Goal: Check status: Check status

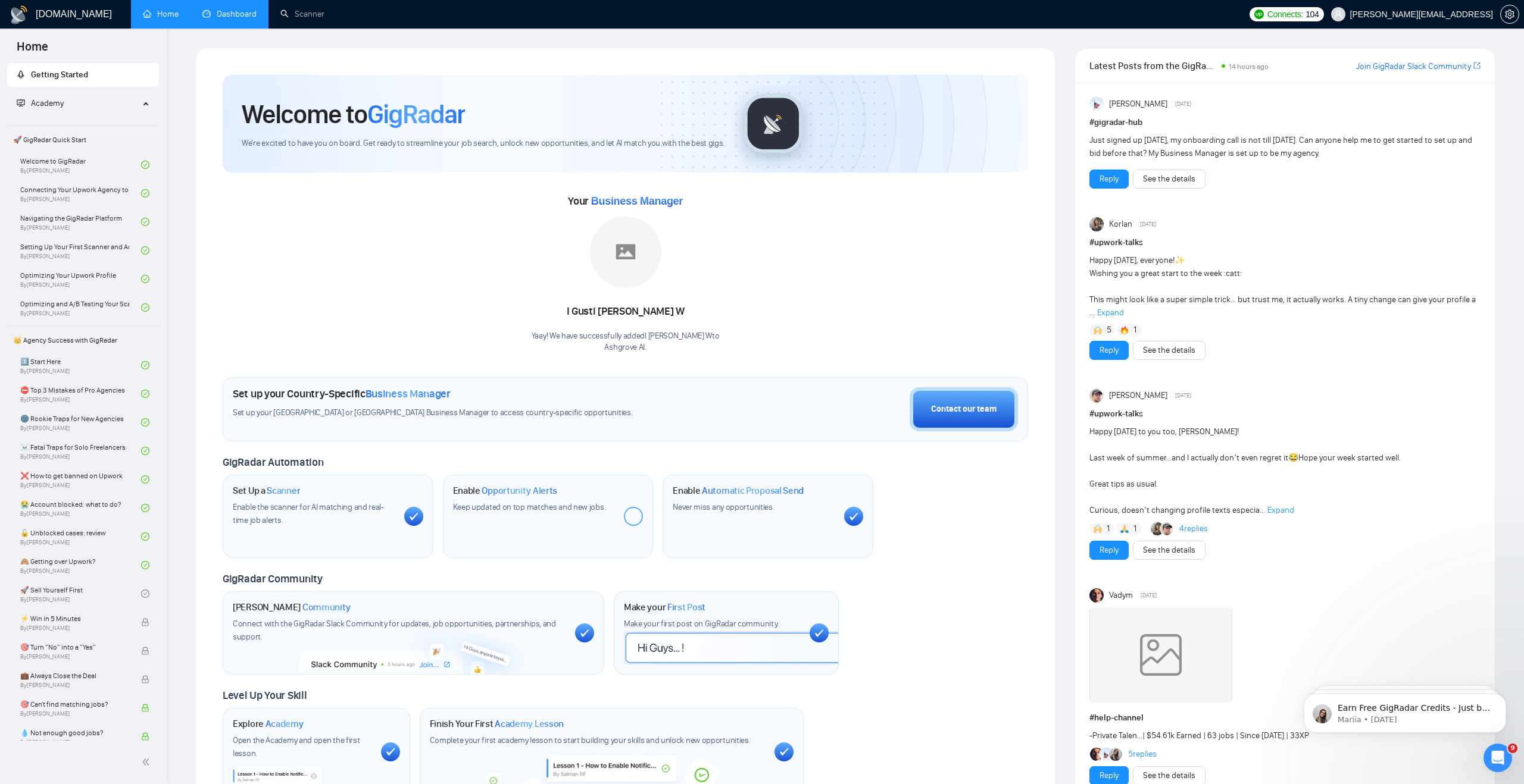
click at [207, 12] on link "Dashboard" at bounding box center [229, 14] width 54 height 10
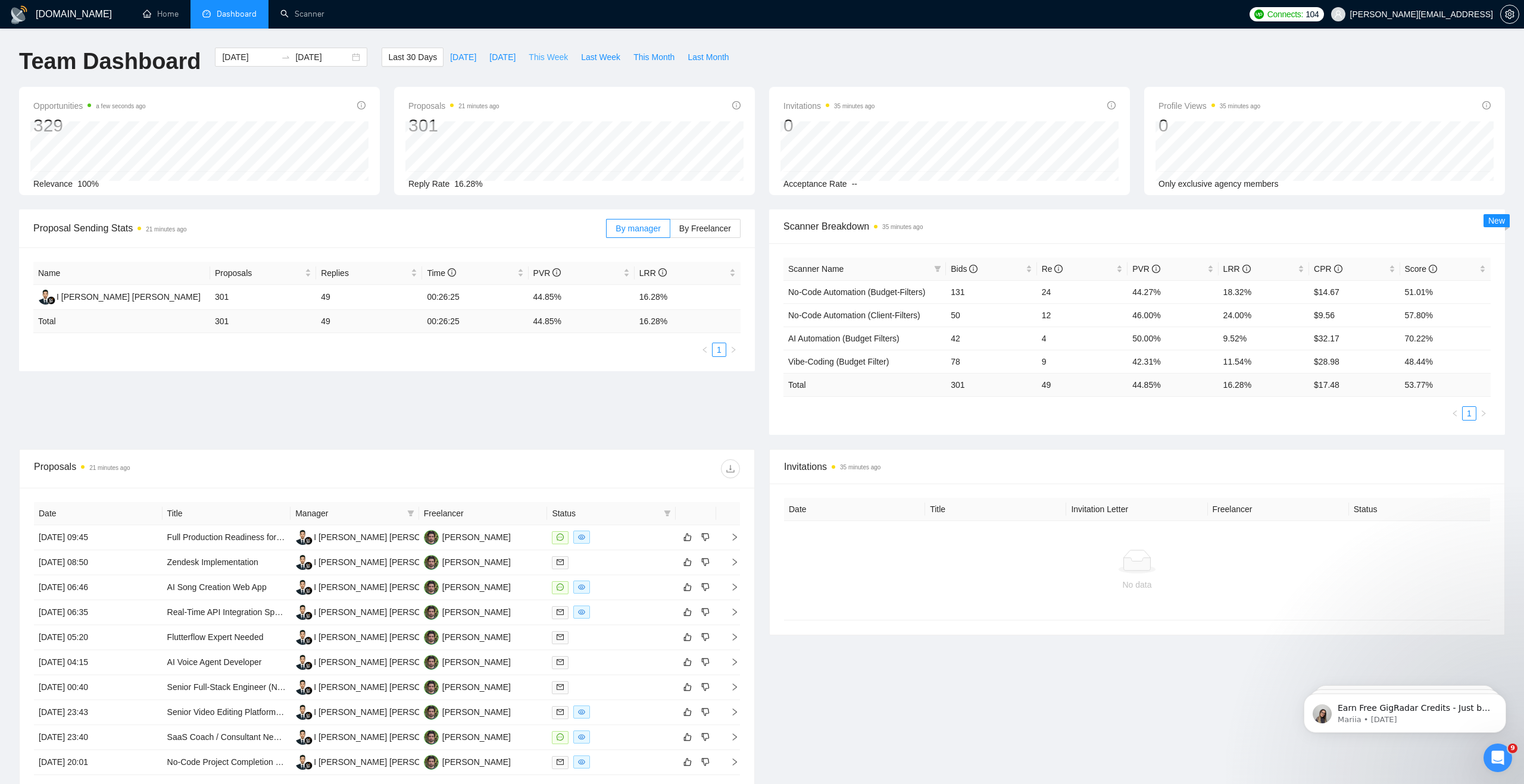
click at [550, 55] on span "This Week" at bounding box center [549, 56] width 39 height 13
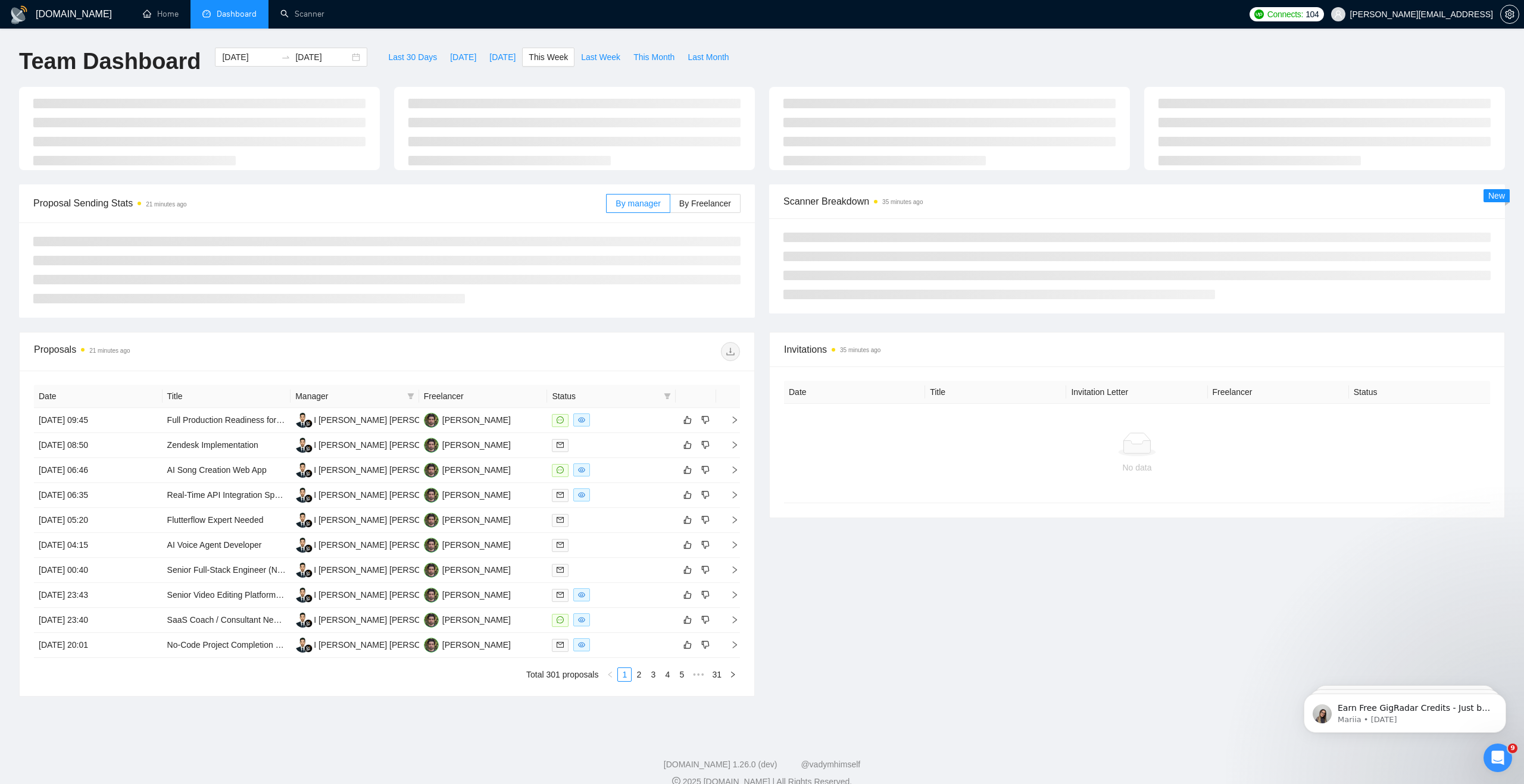
type input "[DATE]"
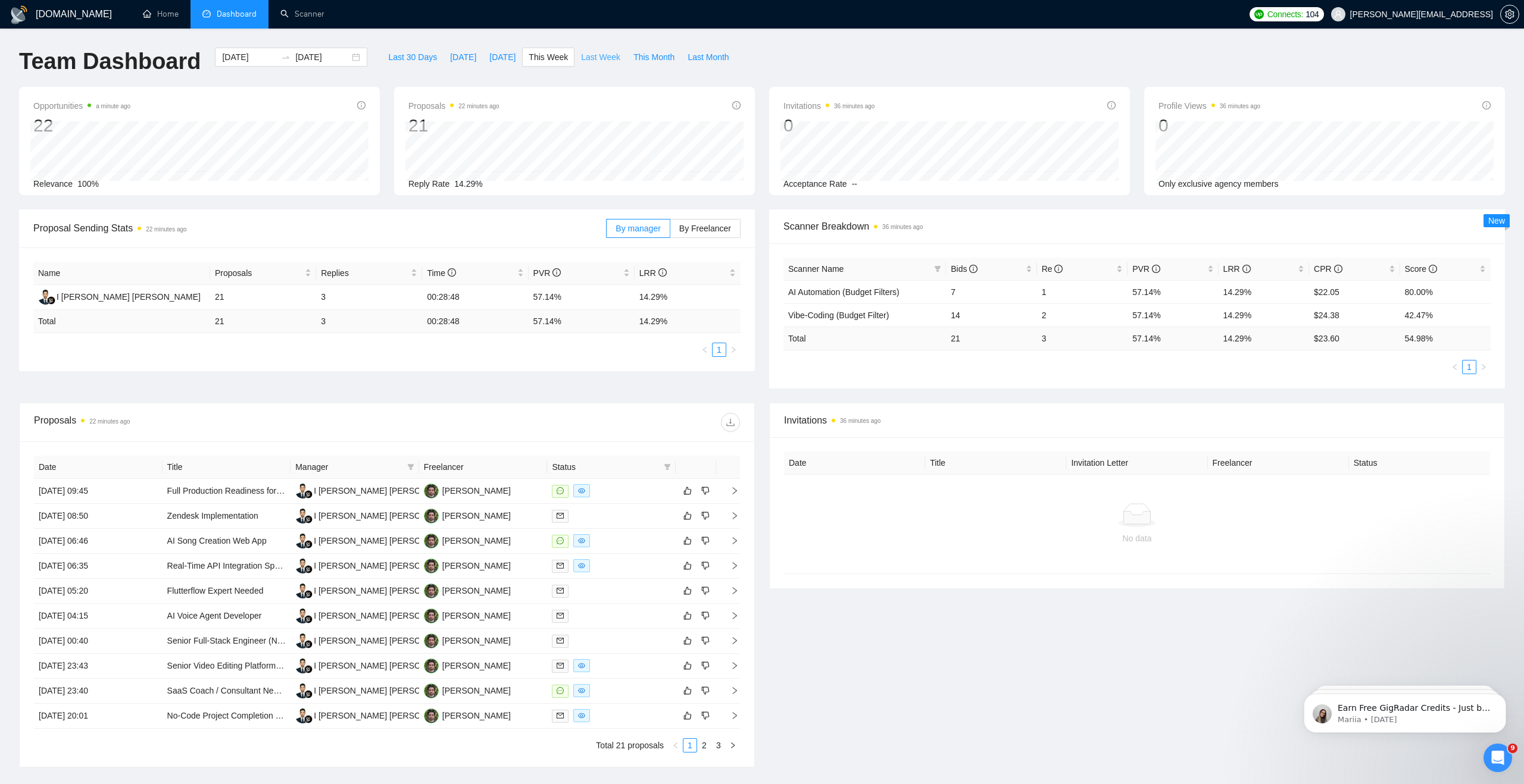
click at [594, 57] on span "Last Week" at bounding box center [601, 56] width 39 height 13
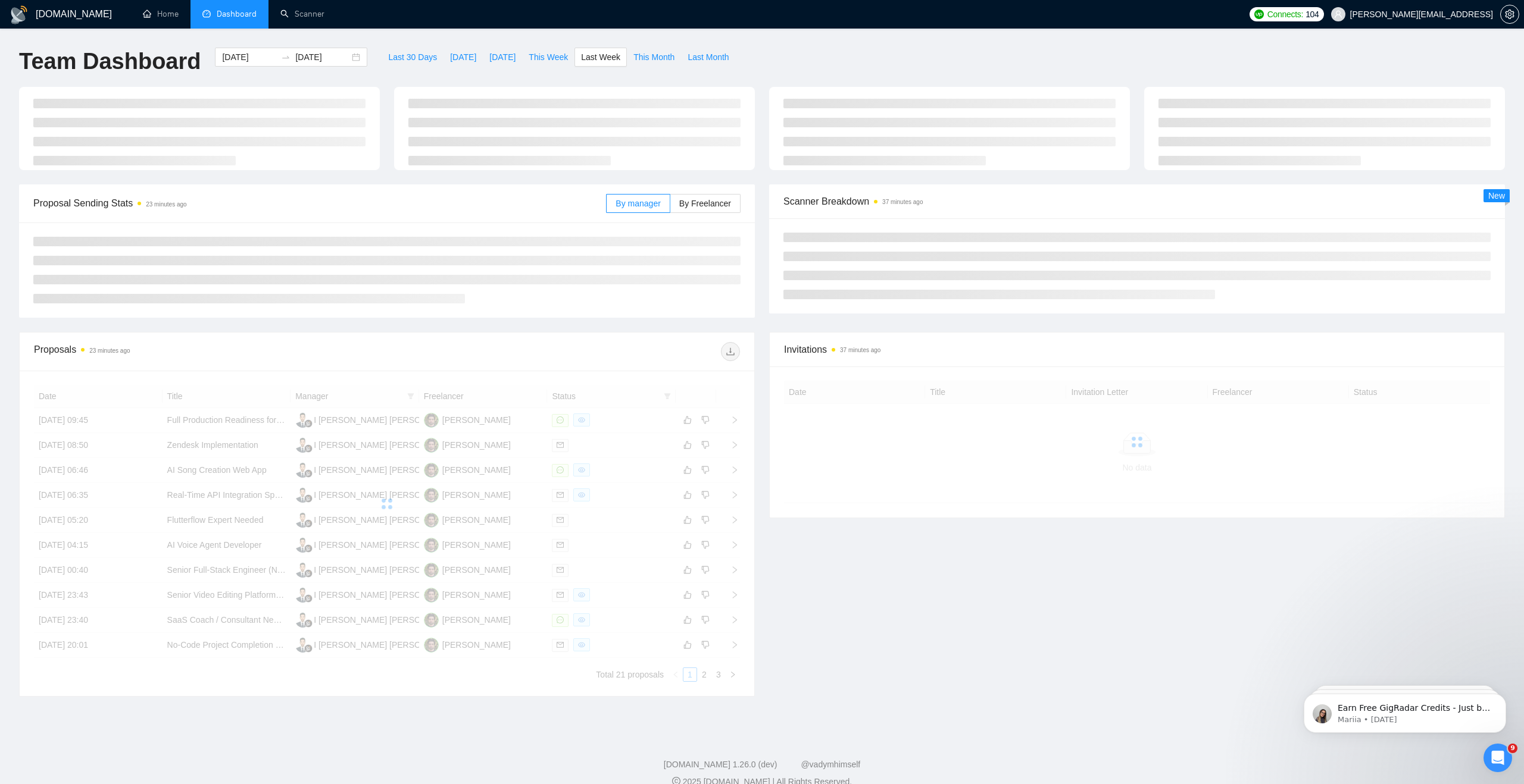
type input "[DATE]"
